Goal: Task Accomplishment & Management: Use online tool/utility

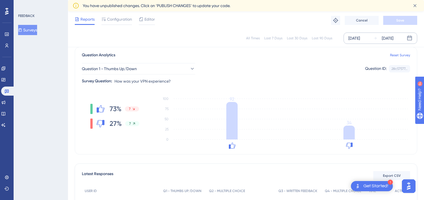
click at [392, 36] on div "[DATE]" at bounding box center [388, 38] width 12 height 7
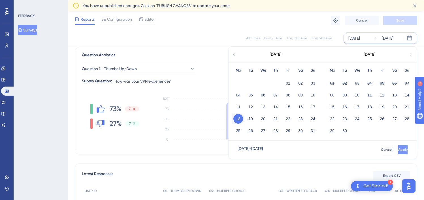
click at [400, 146] on button "Apply" at bounding box center [402, 149] width 9 height 9
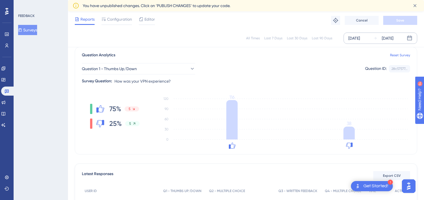
click at [385, 38] on div "[DATE]" at bounding box center [388, 38] width 12 height 7
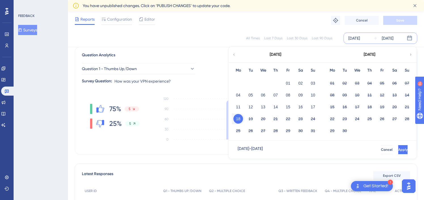
click at [237, 119] on button "18" at bounding box center [238, 119] width 10 height 10
click at [255, 120] on button "19" at bounding box center [251, 119] width 10 height 10
click at [253, 120] on button "19" at bounding box center [251, 119] width 10 height 10
click at [398, 150] on span "Apply" at bounding box center [402, 150] width 9 height 5
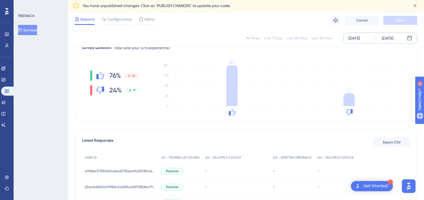
scroll to position [75, 0]
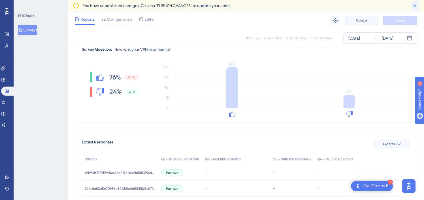
click at [413, 5] on icon at bounding box center [415, 6] width 6 height 6
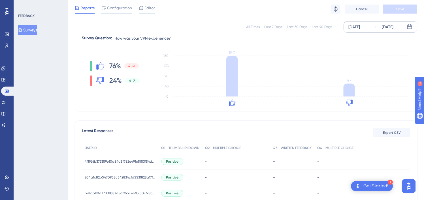
click at [385, 26] on div "[DATE]" at bounding box center [388, 27] width 12 height 7
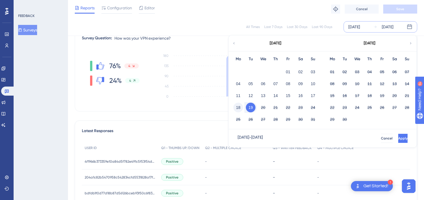
click at [239, 107] on button "18" at bounding box center [238, 108] width 10 height 10
click at [397, 137] on button "Apply" at bounding box center [402, 138] width 10 height 9
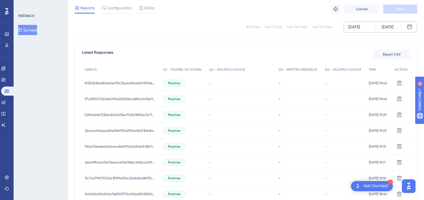
scroll to position [241, 0]
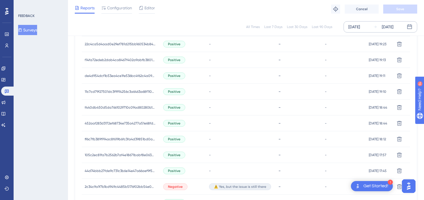
click at [385, 27] on div "[DATE]" at bounding box center [388, 27] width 12 height 7
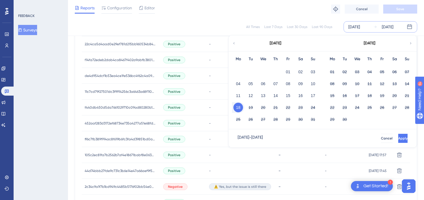
click at [238, 107] on button "18" at bounding box center [238, 108] width 10 height 10
click at [245, 107] on div "19" at bounding box center [251, 107] width 12 height 11
click at [252, 106] on button "19" at bounding box center [251, 108] width 10 height 10
click at [397, 138] on button "Apply" at bounding box center [402, 138] width 10 height 9
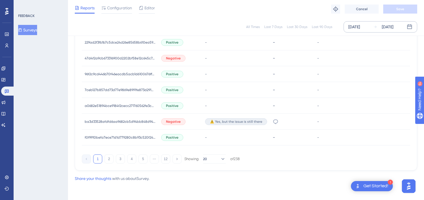
scroll to position [403, 0]
click at [109, 162] on button "2" at bounding box center [109, 159] width 9 height 9
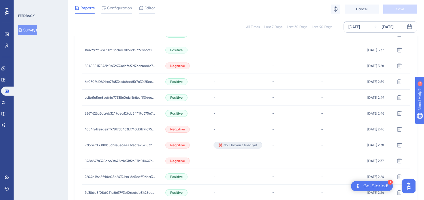
scroll to position [401, 0]
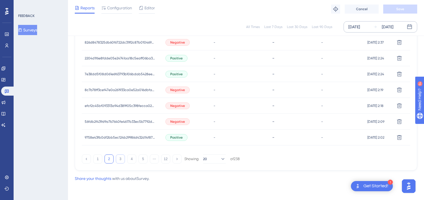
click at [121, 161] on button "3" at bounding box center [120, 159] width 9 height 9
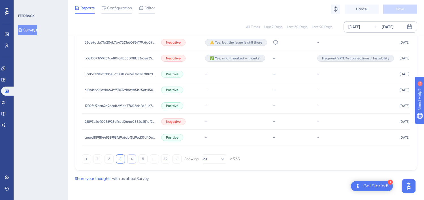
scroll to position [403, 0]
click at [130, 157] on button "4" at bounding box center [131, 159] width 9 height 9
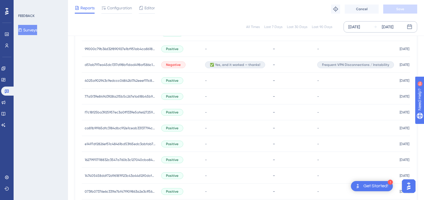
scroll to position [362, 0]
